Goal: Task Accomplishment & Management: Use online tool/utility

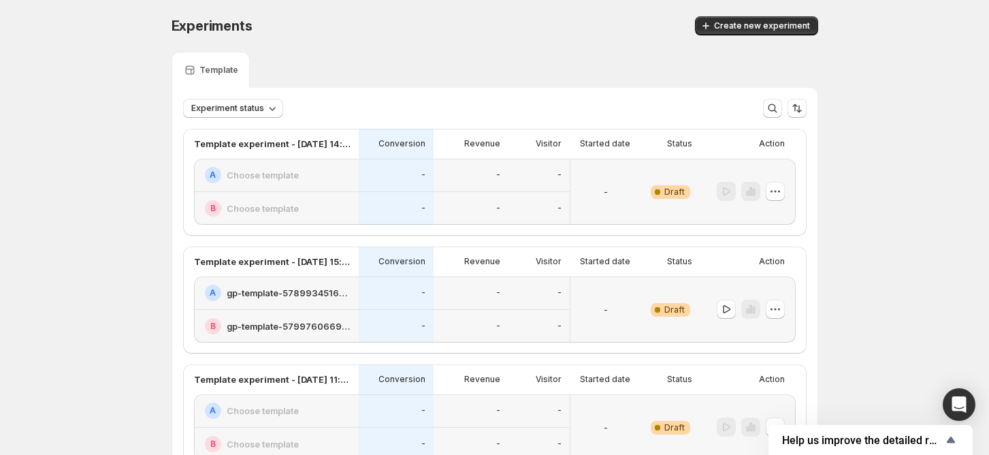
scroll to position [91, 0]
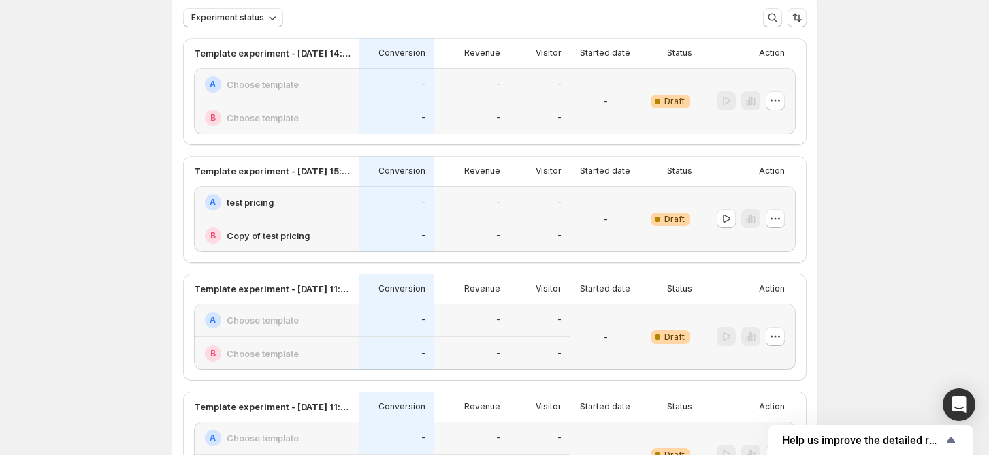
click at [266, 200] on h2 "test pricing" at bounding box center [250, 202] width 47 height 14
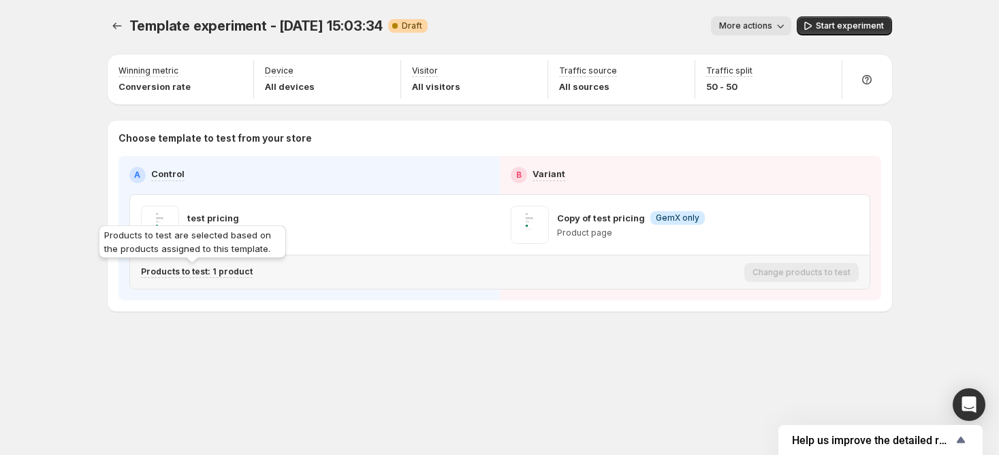
click at [234, 274] on p "Products to test: 1 product" at bounding box center [197, 271] width 112 height 11
click at [182, 276] on p "Products to test: 1 product" at bounding box center [197, 271] width 112 height 11
click at [204, 274] on p "Products to test: 1 product" at bounding box center [197, 271] width 112 height 11
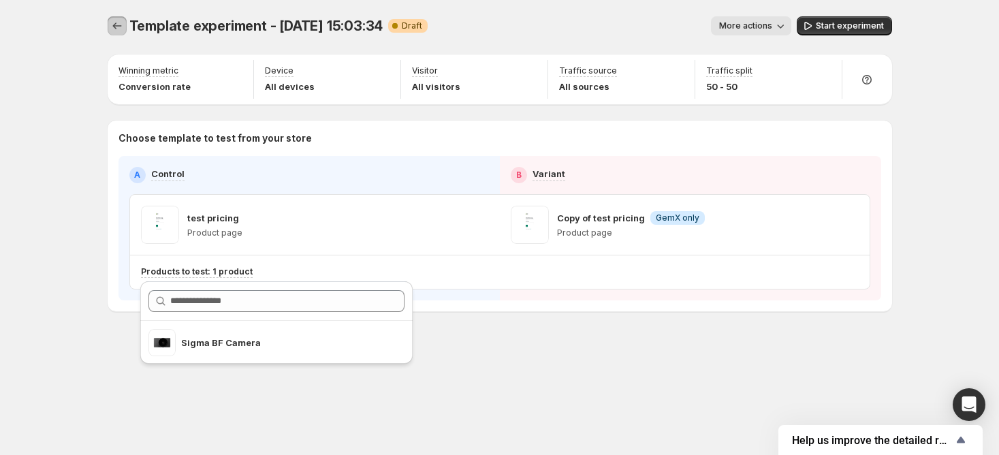
drag, startPoint x: 114, startPoint y: 21, endPoint x: 127, endPoint y: 21, distance: 12.3
click at [114, 21] on icon "Experiments" at bounding box center [117, 26] width 14 height 14
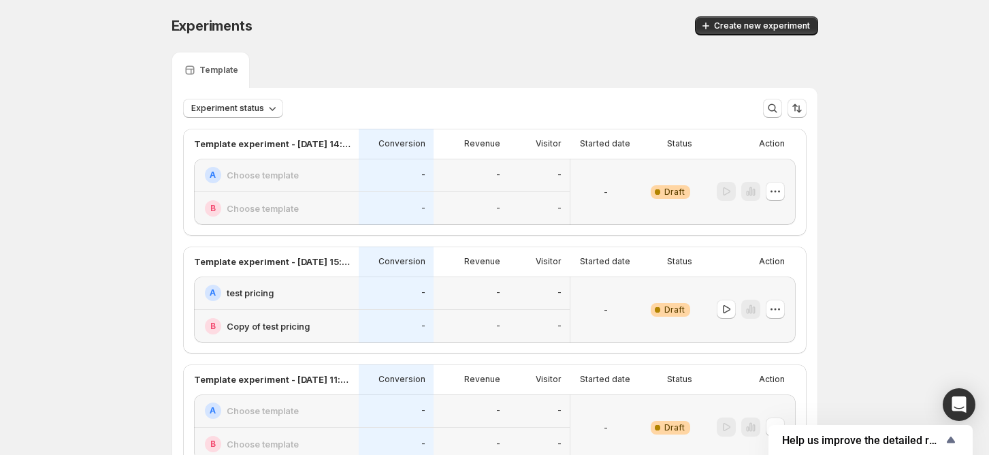
click at [242, 293] on h2 "test pricing" at bounding box center [250, 293] width 47 height 14
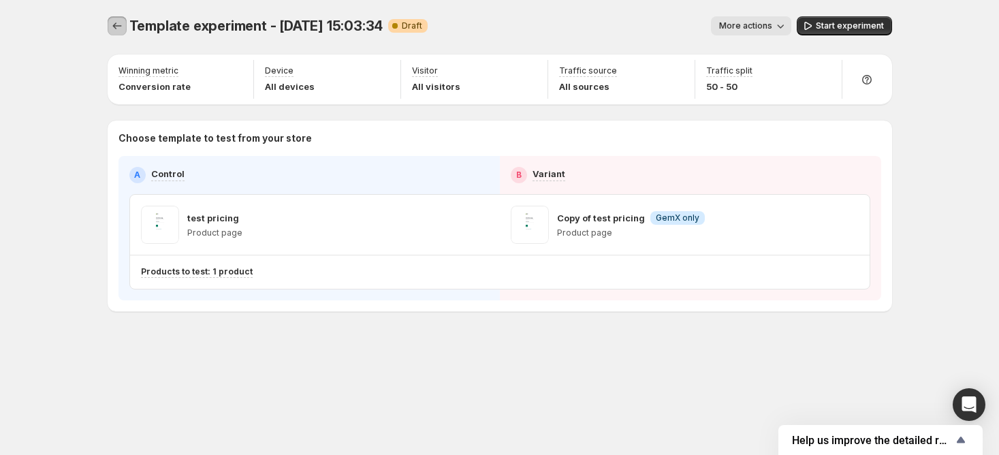
click at [120, 18] on button "Experiments" at bounding box center [117, 25] width 19 height 19
